Goal: Task Accomplishment & Management: Use online tool/utility

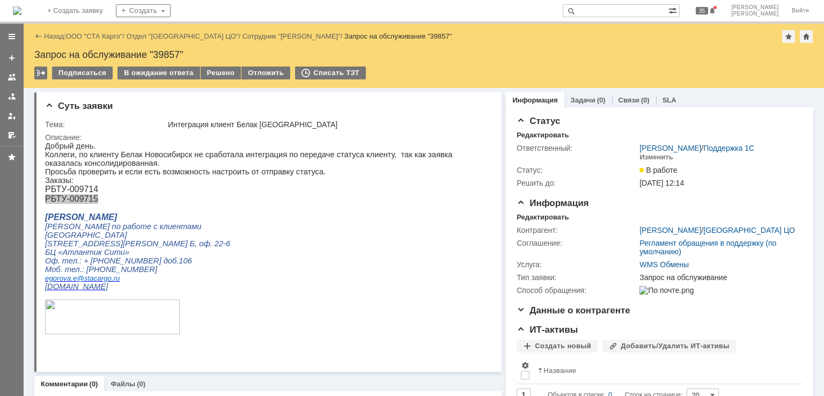
drag, startPoint x: 94, startPoint y: 36, endPoint x: 116, endPoint y: 31, distance: 22.1
click at [79, 203] on span "РБТУ-009715" at bounding box center [71, 198] width 53 height 9
drag, startPoint x: 108, startPoint y: 204, endPoint x: 46, endPoint y: 207, distance: 62.3
click at [46, 204] on p "РБТУ-009715" at bounding box center [264, 199] width 438 height 10
copy span "РБТУ-009715"
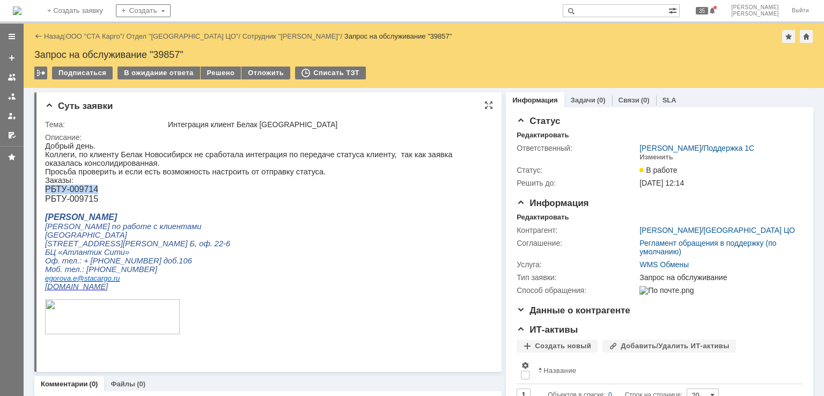
drag, startPoint x: 104, startPoint y: 193, endPoint x: 46, endPoint y: 194, distance: 58.5
click at [46, 194] on p "РБТУ-009714" at bounding box center [264, 190] width 438 height 10
copy span "РБТУ-009714"
click at [96, 194] on span "РБТУ-009714" at bounding box center [71, 189] width 53 height 9
drag, startPoint x: 103, startPoint y: 194, endPoint x: 47, endPoint y: 192, distance: 55.3
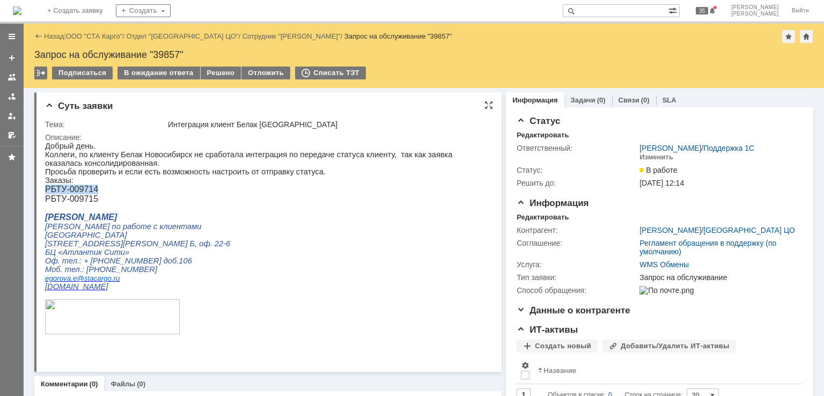
click at [47, 192] on p "РБТУ-009714" at bounding box center [264, 190] width 438 height 10
copy span "РБТУ-009714"
drag, startPoint x: 101, startPoint y: 203, endPoint x: 47, endPoint y: 190, distance: 55.2
click at [47, 190] on div "Добрый день. Коллеги, по клиенту Белак Новосибирск не сработала интеграция по п…" at bounding box center [264, 243] width 438 height 203
click at [97, 203] on span "РБТУ-009715" at bounding box center [71, 198] width 53 height 9
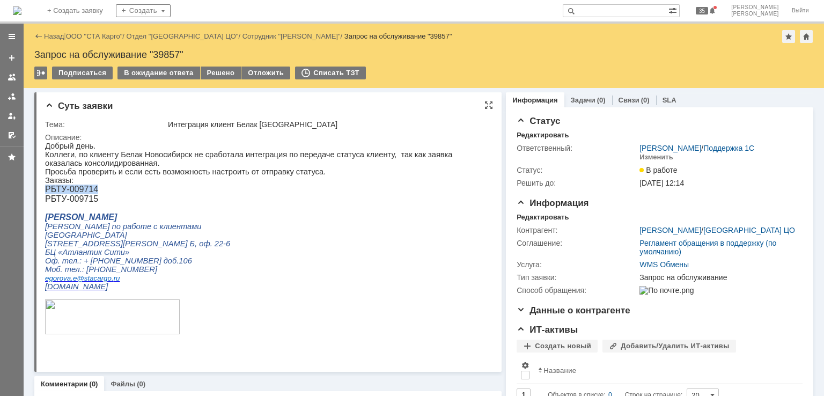
drag, startPoint x: 98, startPoint y: 192, endPoint x: 47, endPoint y: 192, distance: 50.4
click at [47, 192] on span "РБТУ-009714" at bounding box center [71, 189] width 53 height 9
copy span "РБТУ-009714"
click at [93, 199] on span "РБТУ-009715" at bounding box center [71, 198] width 53 height 9
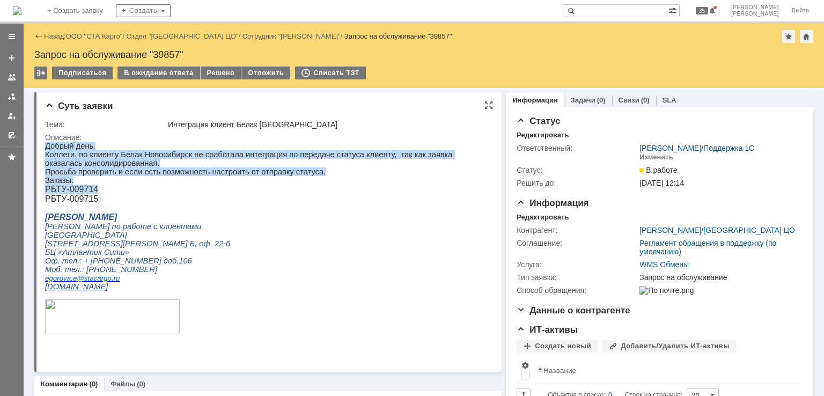
drag, startPoint x: 101, startPoint y: 196, endPoint x: 53, endPoint y: 333, distance: 145.6
click at [45, 194] on html "Добрый день. Коллеги, по клиенту Белак Новосибирск не сработала интеграция по п…" at bounding box center [264, 243] width 438 height 203
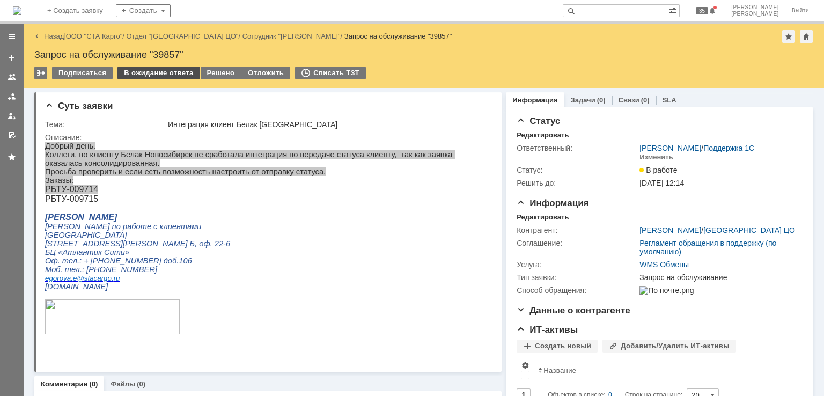
click at [170, 71] on div "В ожидание ответа" at bounding box center [159, 73] width 82 height 13
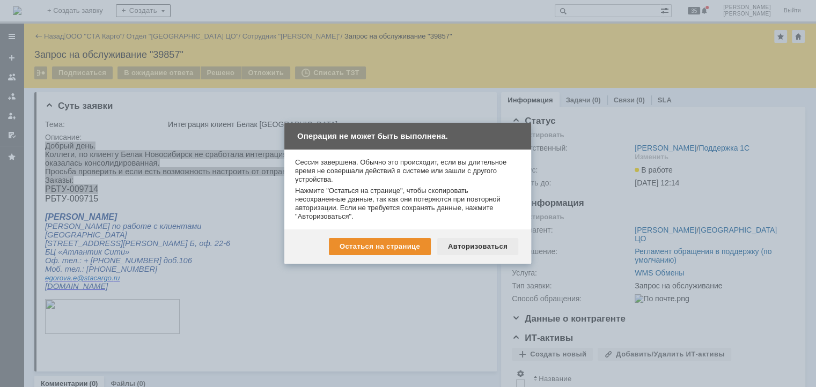
click at [487, 243] on div "Авторизоваться" at bounding box center [477, 246] width 81 height 17
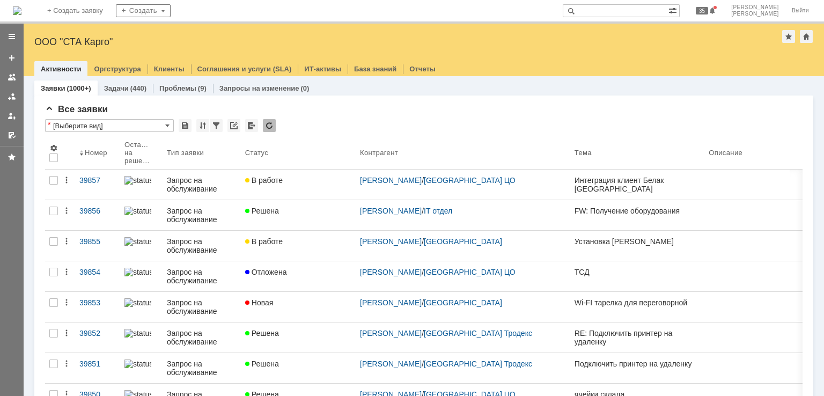
click at [631, 9] on input "text" at bounding box center [616, 10] width 106 height 13
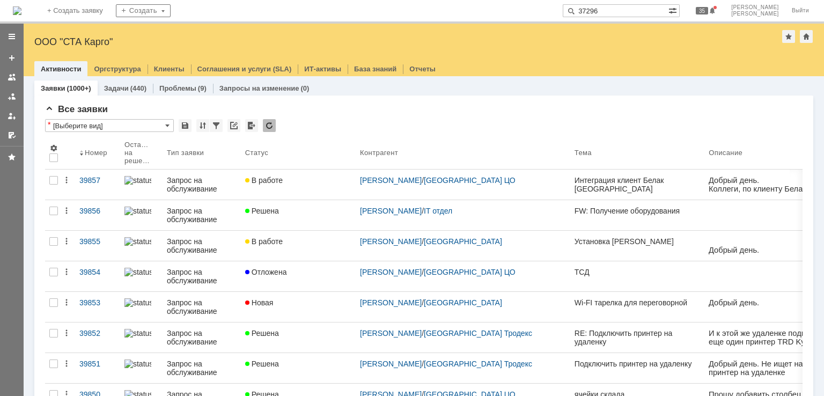
type input "37296"
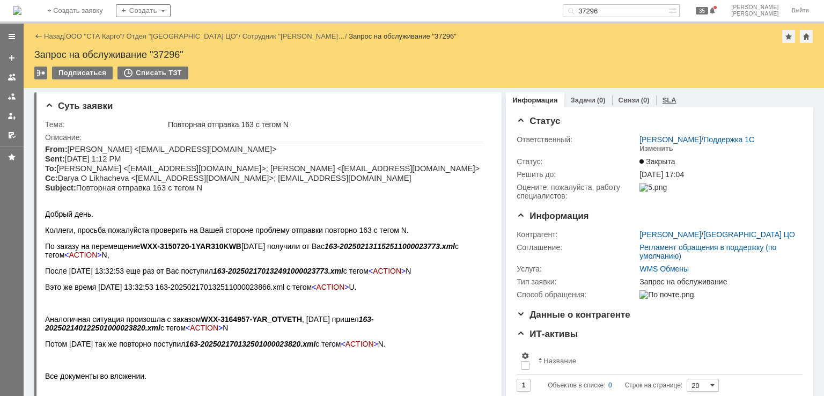
click at [663, 101] on link "SLA" at bounding box center [670, 100] width 14 height 8
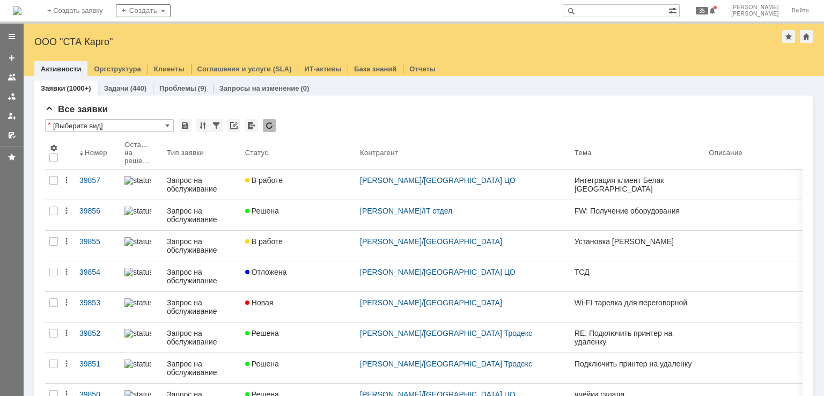
click at [646, 12] on input "text" at bounding box center [616, 10] width 106 height 13
type input "39764"
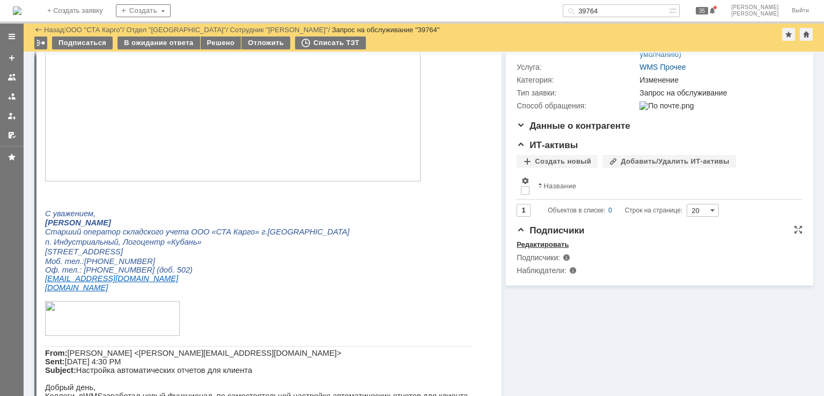
click at [525, 249] on div "Редактировать" at bounding box center [543, 244] width 52 height 9
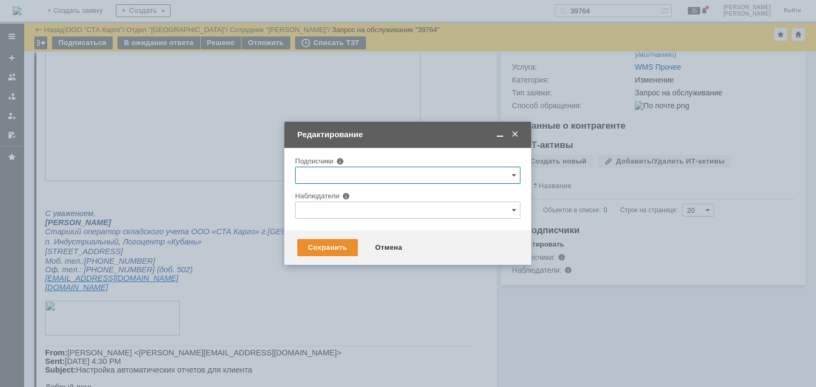
click at [326, 210] on input "text" at bounding box center [407, 210] width 225 height 17
type input "k"
click at [366, 273] on span "Лаврешкина Дарья" at bounding box center [369, 272] width 57 height 8
click at [336, 273] on input "Лаврешкина Дарья" at bounding box center [333, 272] width 7 height 7
type input "Лаврешкина Дарья"
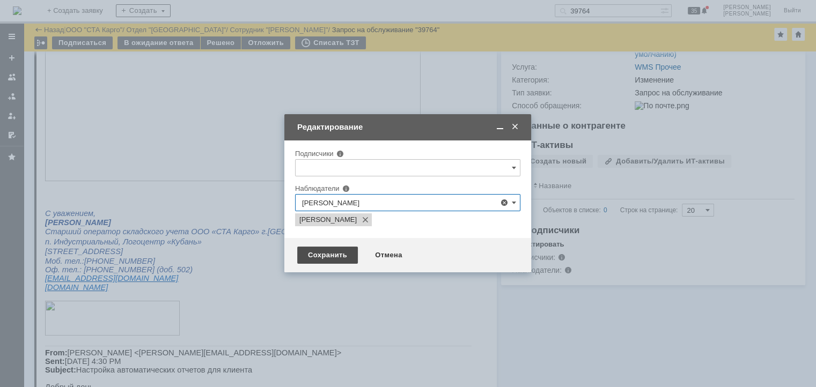
click at [316, 260] on div "Сохранить" at bounding box center [327, 255] width 61 height 17
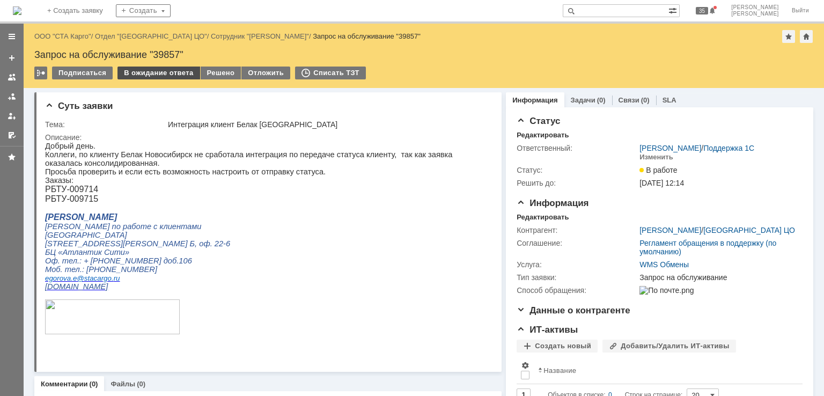
click at [165, 72] on div "В ожидание ответа" at bounding box center [159, 73] width 82 height 13
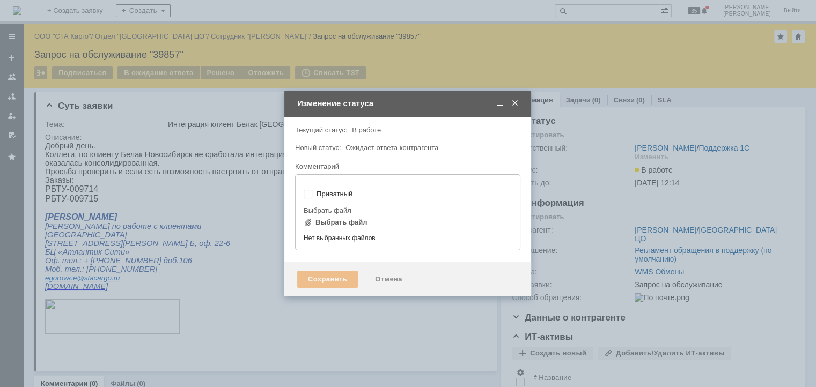
type input "[не указано]"
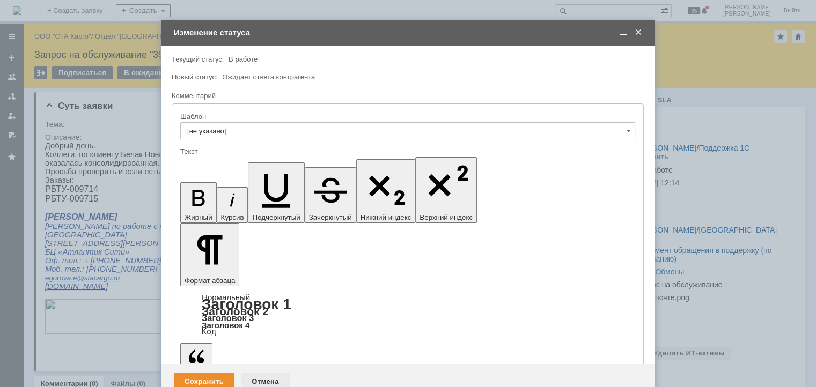
click at [260, 374] on div "Отмена" at bounding box center [265, 382] width 49 height 17
